Goal: Task Accomplishment & Management: Manage account settings

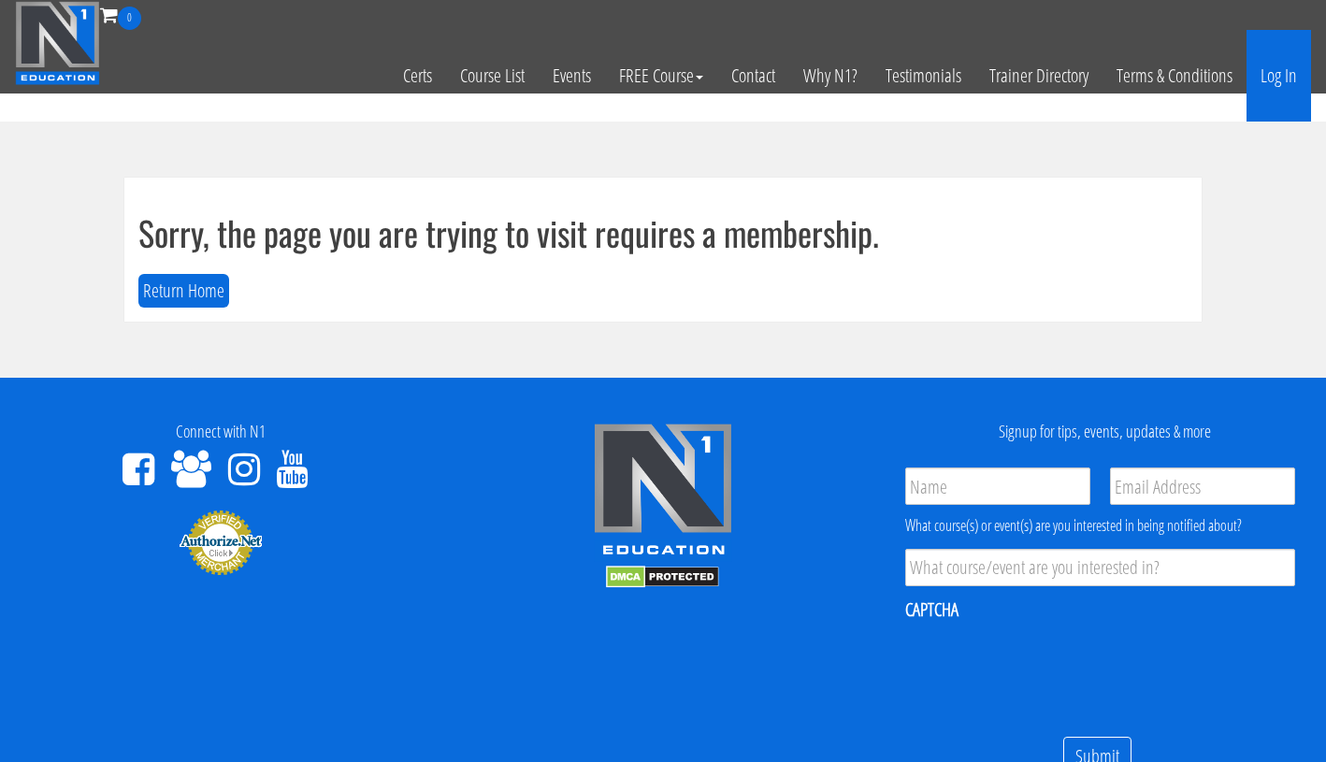
click at [1271, 81] on link "Log In" at bounding box center [1278, 76] width 65 height 92
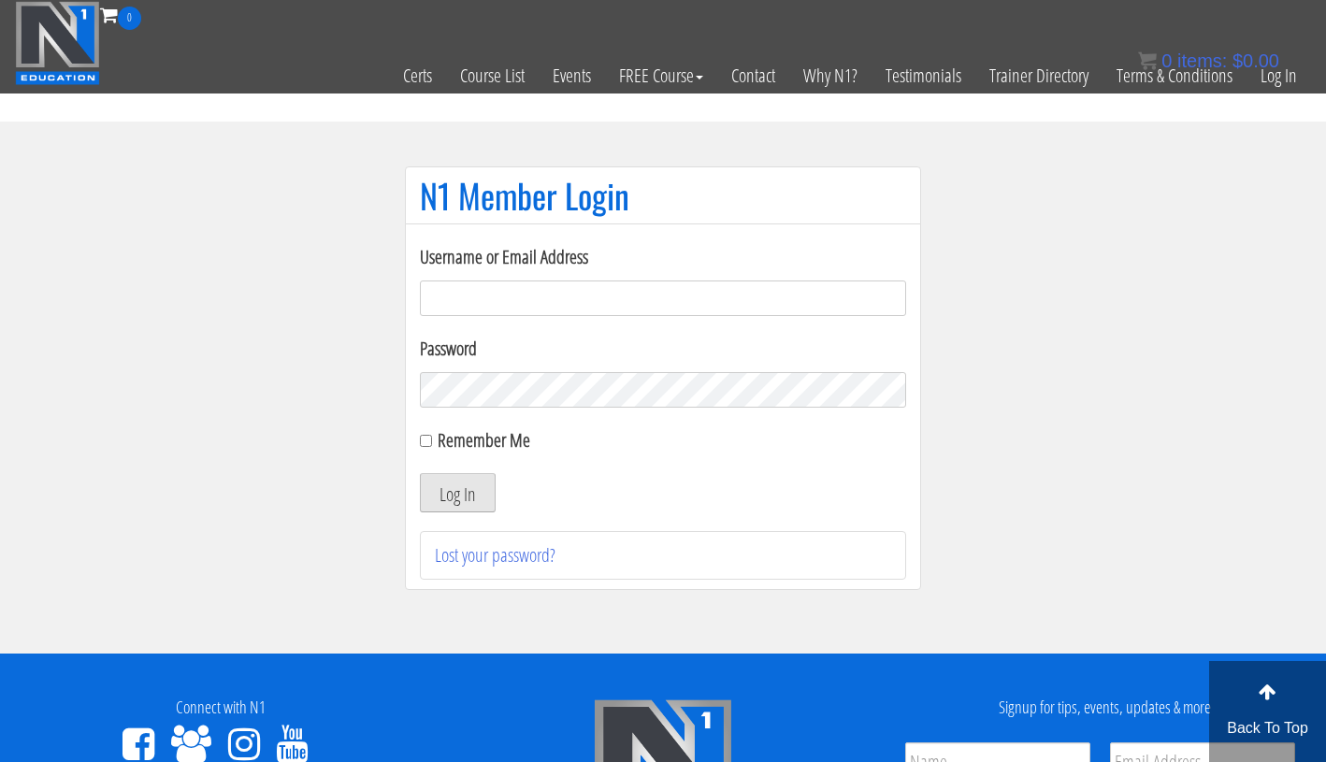
type input "[PERSON_NAME][EMAIL_ADDRESS][DOMAIN_NAME]"
click at [444, 490] on button "Log In" at bounding box center [458, 492] width 76 height 39
click at [448, 486] on button "Log In" at bounding box center [458, 492] width 76 height 39
click at [453, 476] on button "Log In" at bounding box center [458, 492] width 76 height 39
